Goal: Entertainment & Leisure: Consume media (video, audio)

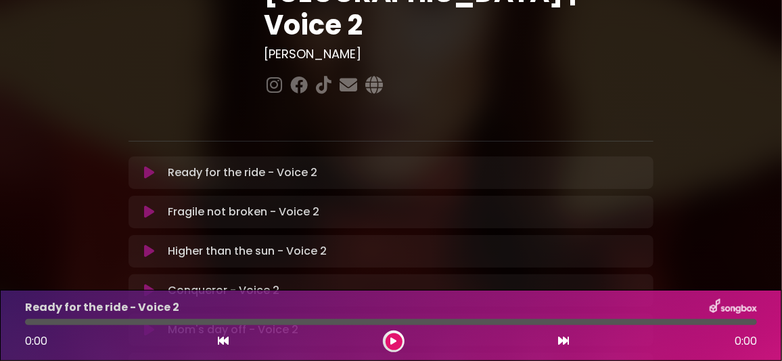
scroll to position [270, 0]
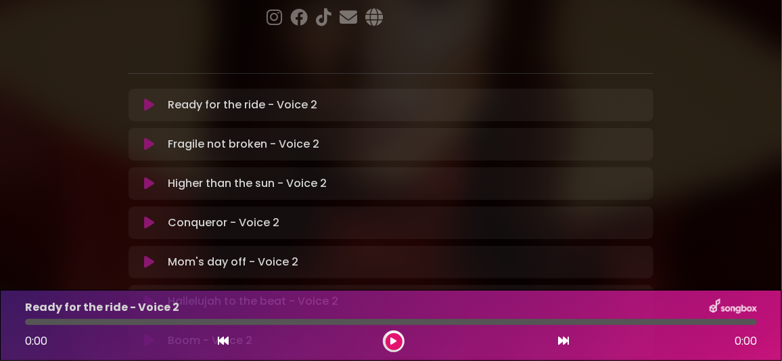
click at [150, 255] on icon at bounding box center [149, 262] width 10 height 14
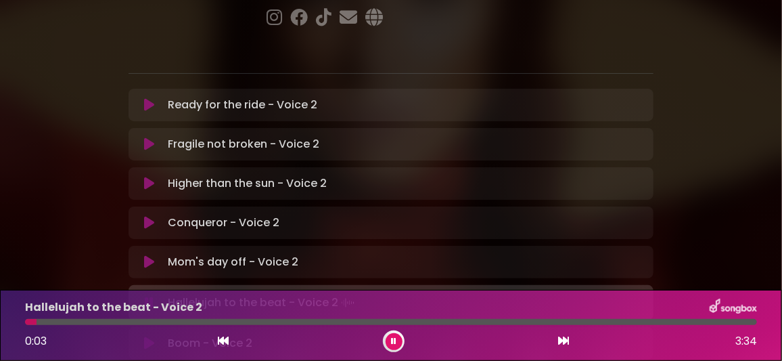
click at [397, 338] on button at bounding box center [394, 341] width 17 height 17
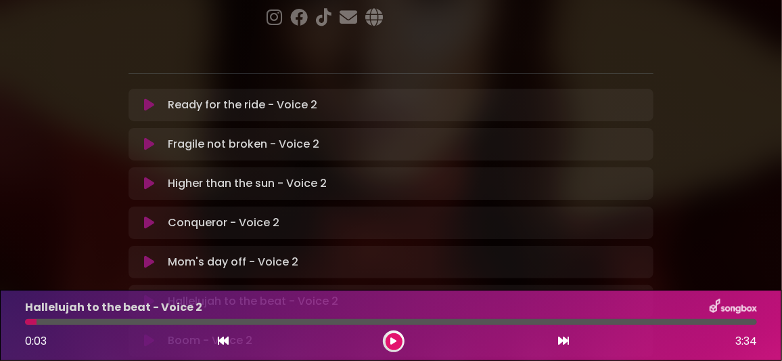
click at [148, 255] on icon at bounding box center [149, 262] width 10 height 14
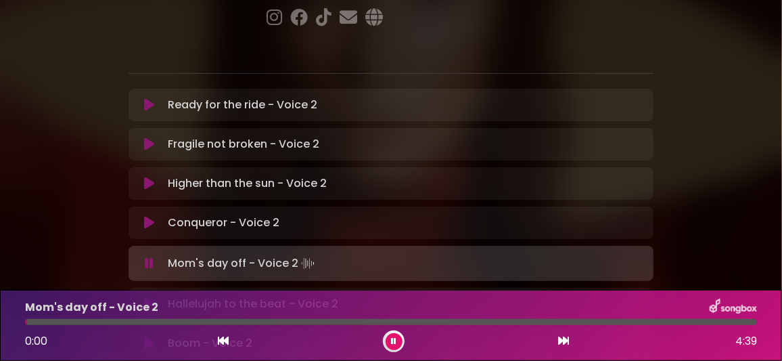
click at [152, 297] on icon at bounding box center [149, 304] width 10 height 14
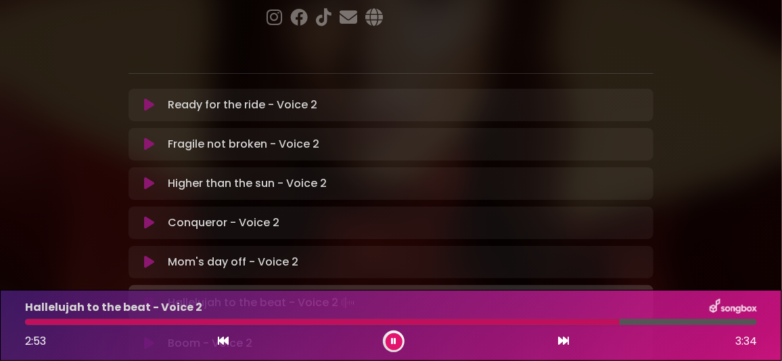
drag, startPoint x: 397, startPoint y: 337, endPoint x: 400, endPoint y: 318, distance: 19.1
click at [397, 336] on button at bounding box center [394, 341] width 17 height 17
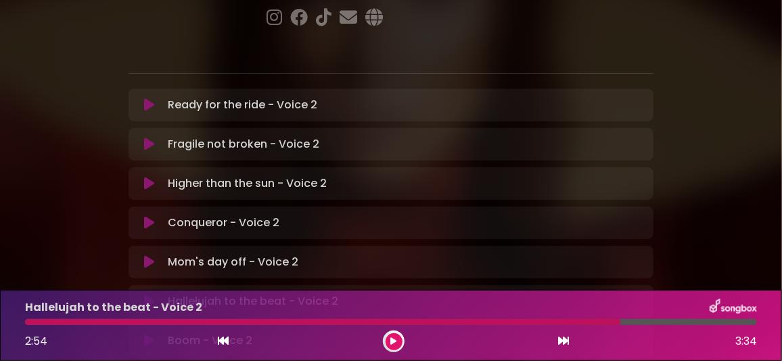
click at [396, 339] on icon at bounding box center [394, 341] width 6 height 8
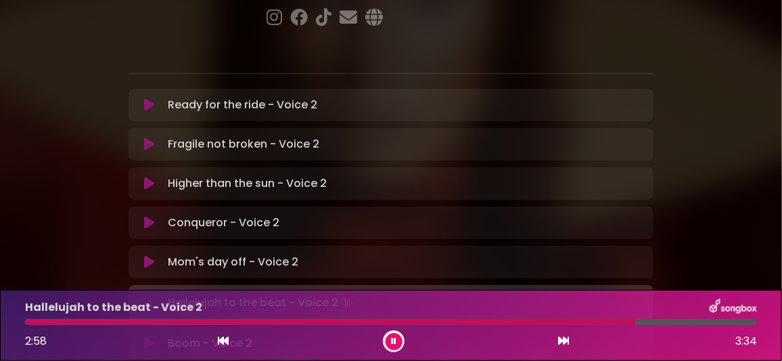
click at [395, 338] on icon at bounding box center [393, 341] width 5 height 8
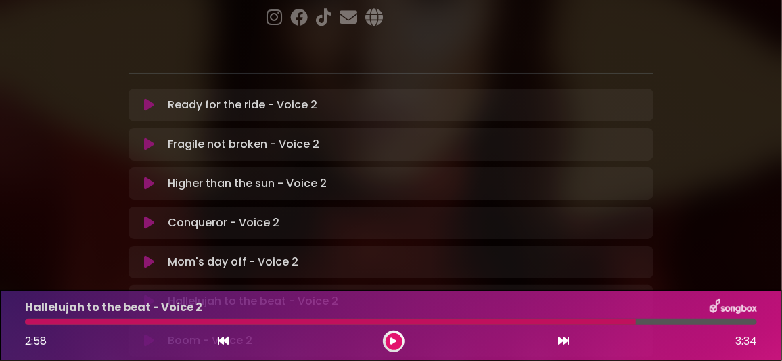
click at [399, 319] on div at bounding box center [330, 322] width 611 height 6
click at [391, 341] on icon at bounding box center [394, 341] width 6 height 8
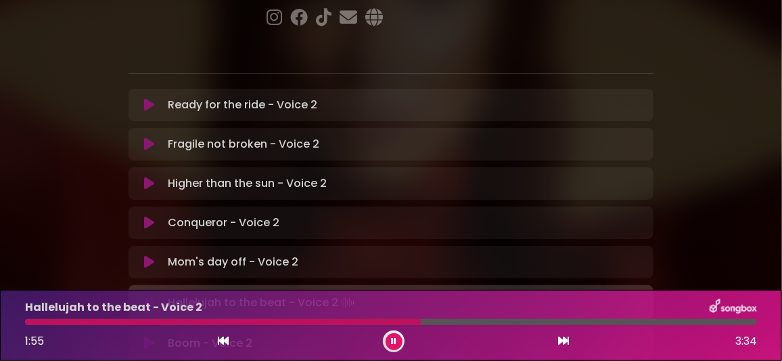
click at [339, 321] on div at bounding box center [223, 322] width 396 height 6
click at [302, 322] on div at bounding box center [185, 322] width 321 height 6
click at [282, 319] on div at bounding box center [168, 322] width 287 height 6
click at [394, 341] on icon at bounding box center [393, 341] width 5 height 8
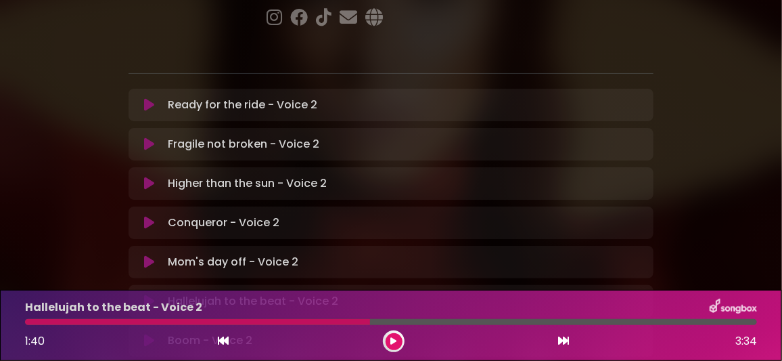
click at [147, 334] on icon at bounding box center [149, 341] width 10 height 14
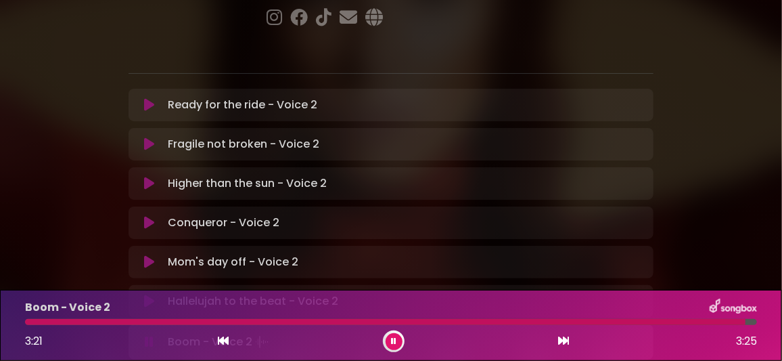
drag, startPoint x: 389, startPoint y: 339, endPoint x: 351, endPoint y: 275, distance: 74.4
click at [389, 338] on button at bounding box center [394, 341] width 17 height 17
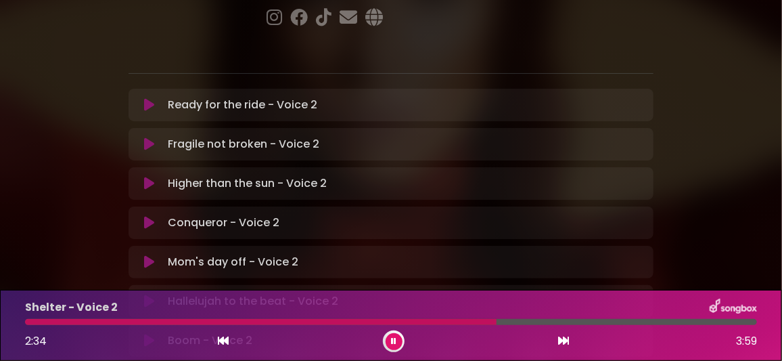
click at [611, 323] on div at bounding box center [391, 322] width 732 height 6
click at [625, 322] on div at bounding box center [391, 322] width 732 height 6
click at [391, 337] on icon at bounding box center [393, 341] width 5 height 8
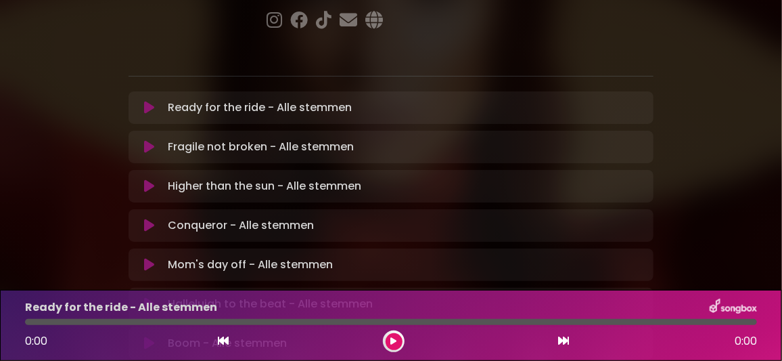
scroll to position [270, 0]
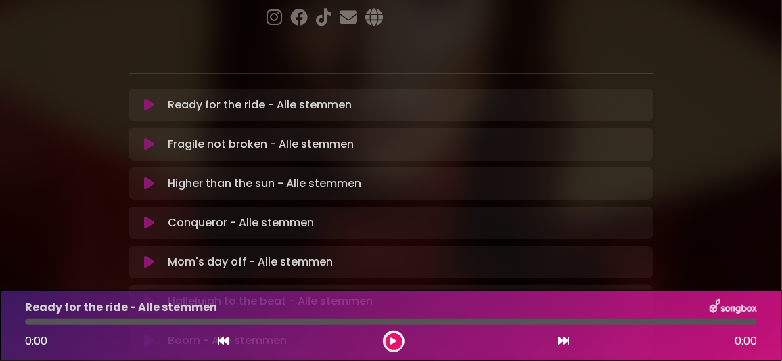
click at [147, 255] on icon at bounding box center [149, 262] width 10 height 14
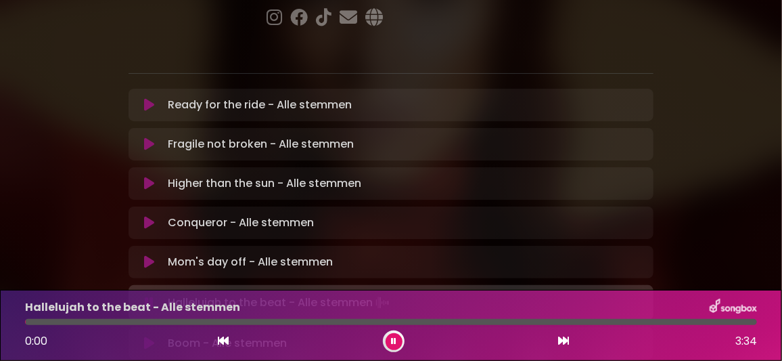
click at [393, 338] on icon at bounding box center [393, 341] width 5 height 8
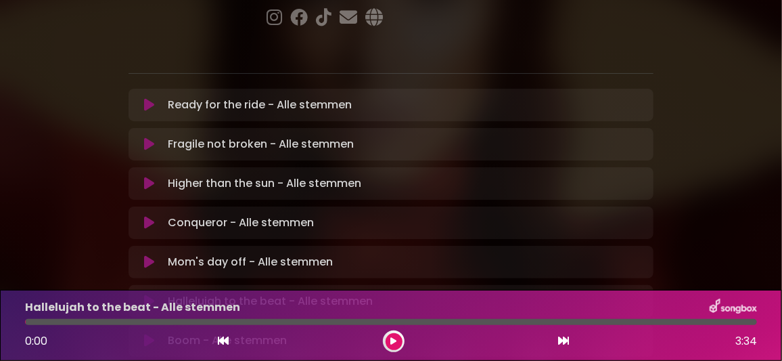
click at [152, 255] on icon at bounding box center [149, 262] width 10 height 14
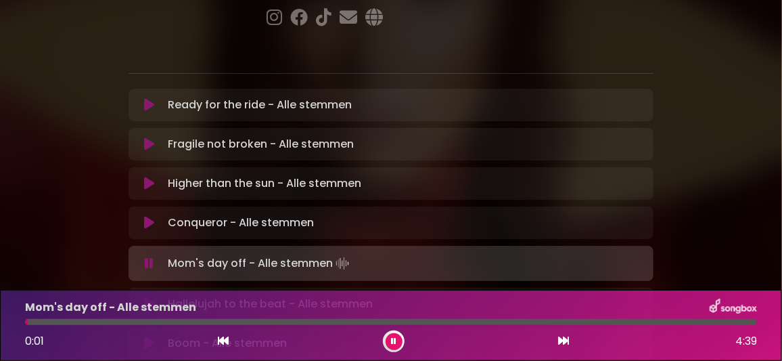
click at [150, 297] on icon at bounding box center [149, 304] width 10 height 14
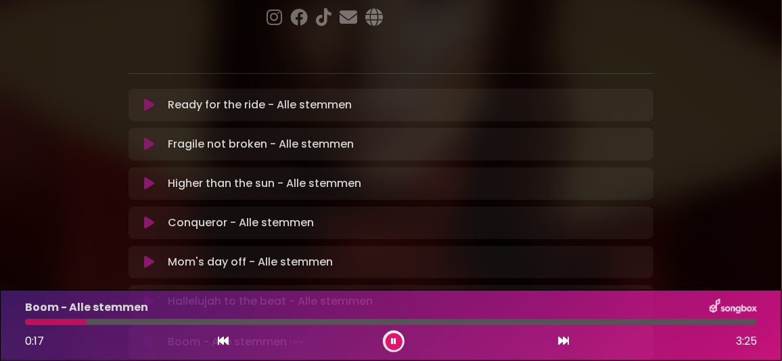
click at [397, 339] on button at bounding box center [394, 341] width 17 height 17
click at [147, 294] on icon at bounding box center [149, 301] width 10 height 14
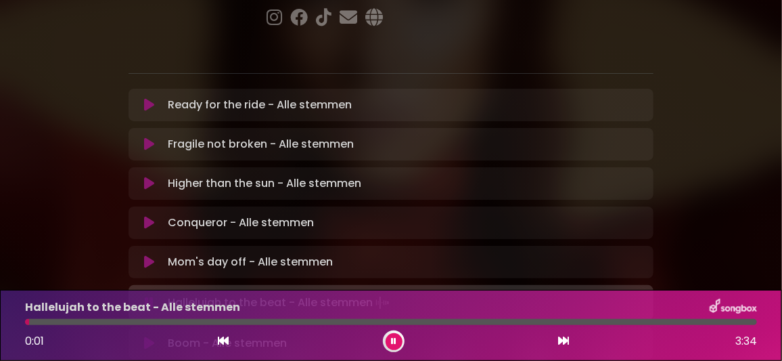
click at [244, 322] on div at bounding box center [391, 322] width 732 height 6
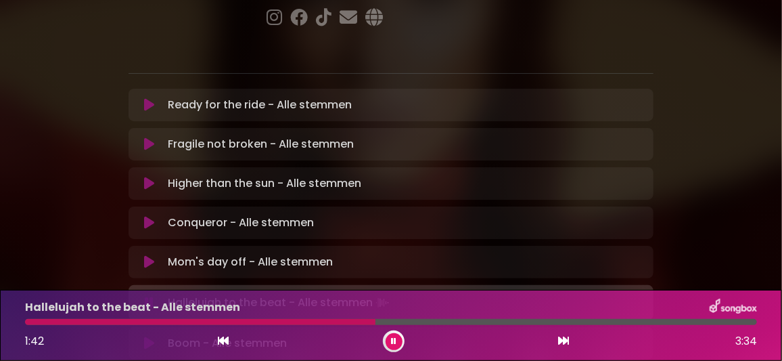
click at [394, 343] on icon at bounding box center [393, 341] width 5 height 8
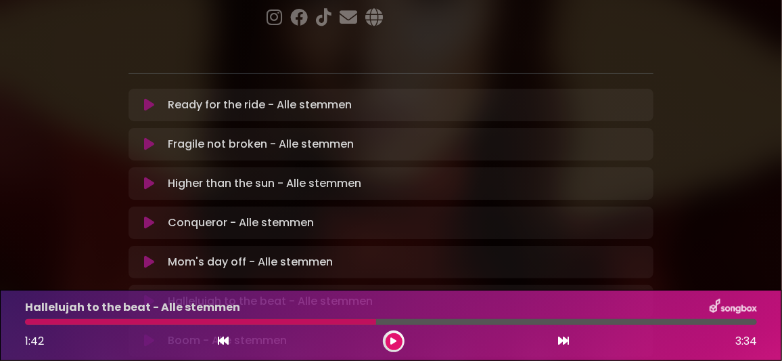
click at [147, 334] on icon at bounding box center [149, 341] width 10 height 14
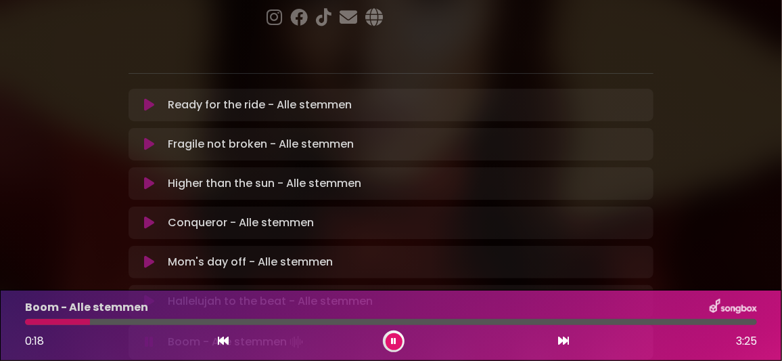
click at [480, 307] on div "Boom - Alle stemmen" at bounding box center [391, 307] width 749 height 18
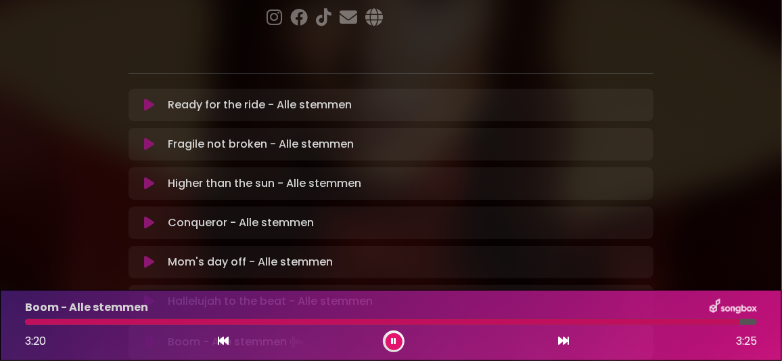
click at [393, 339] on icon at bounding box center [393, 341] width 5 height 8
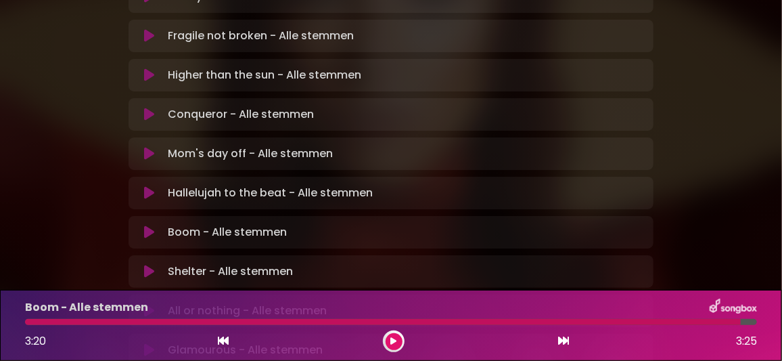
scroll to position [405, 0]
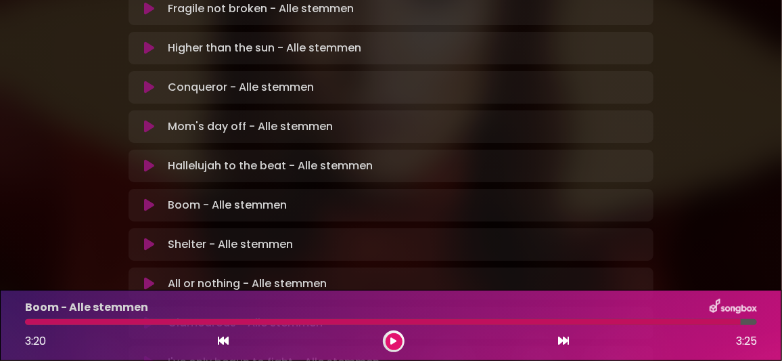
click at [148, 238] on icon at bounding box center [149, 245] width 10 height 14
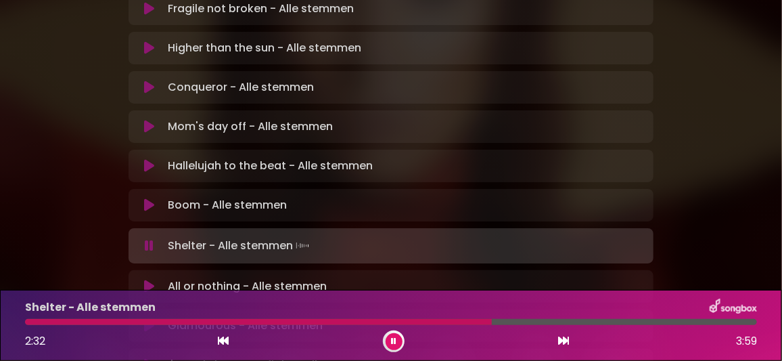
click at [618, 322] on div at bounding box center [391, 322] width 732 height 6
